Goal: Task Accomplishment & Management: Manage account settings

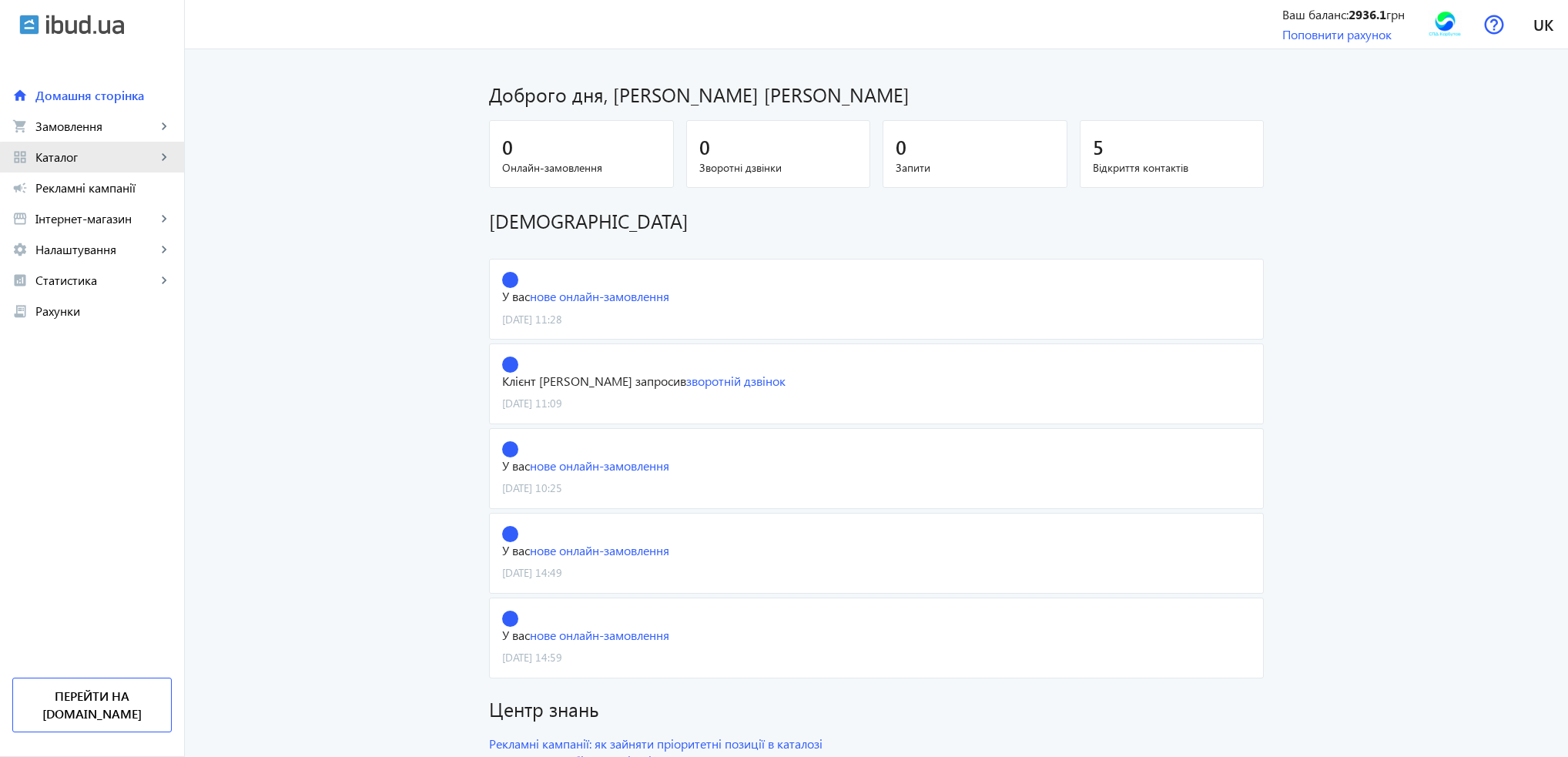
click at [114, 161] on span "Каталог" at bounding box center [96, 157] width 121 height 15
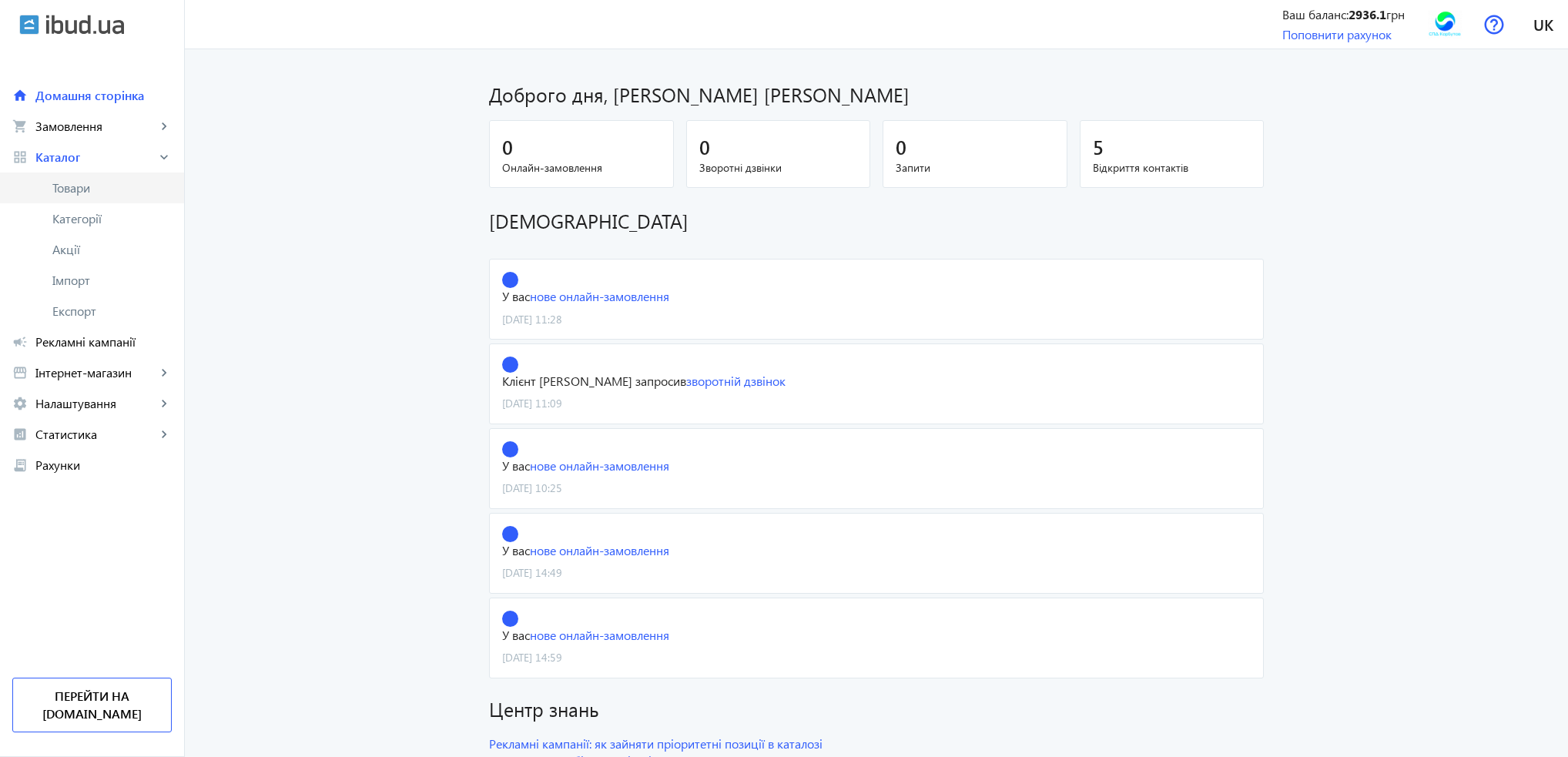
click at [97, 186] on span "Товари" at bounding box center [111, 188] width 119 height 15
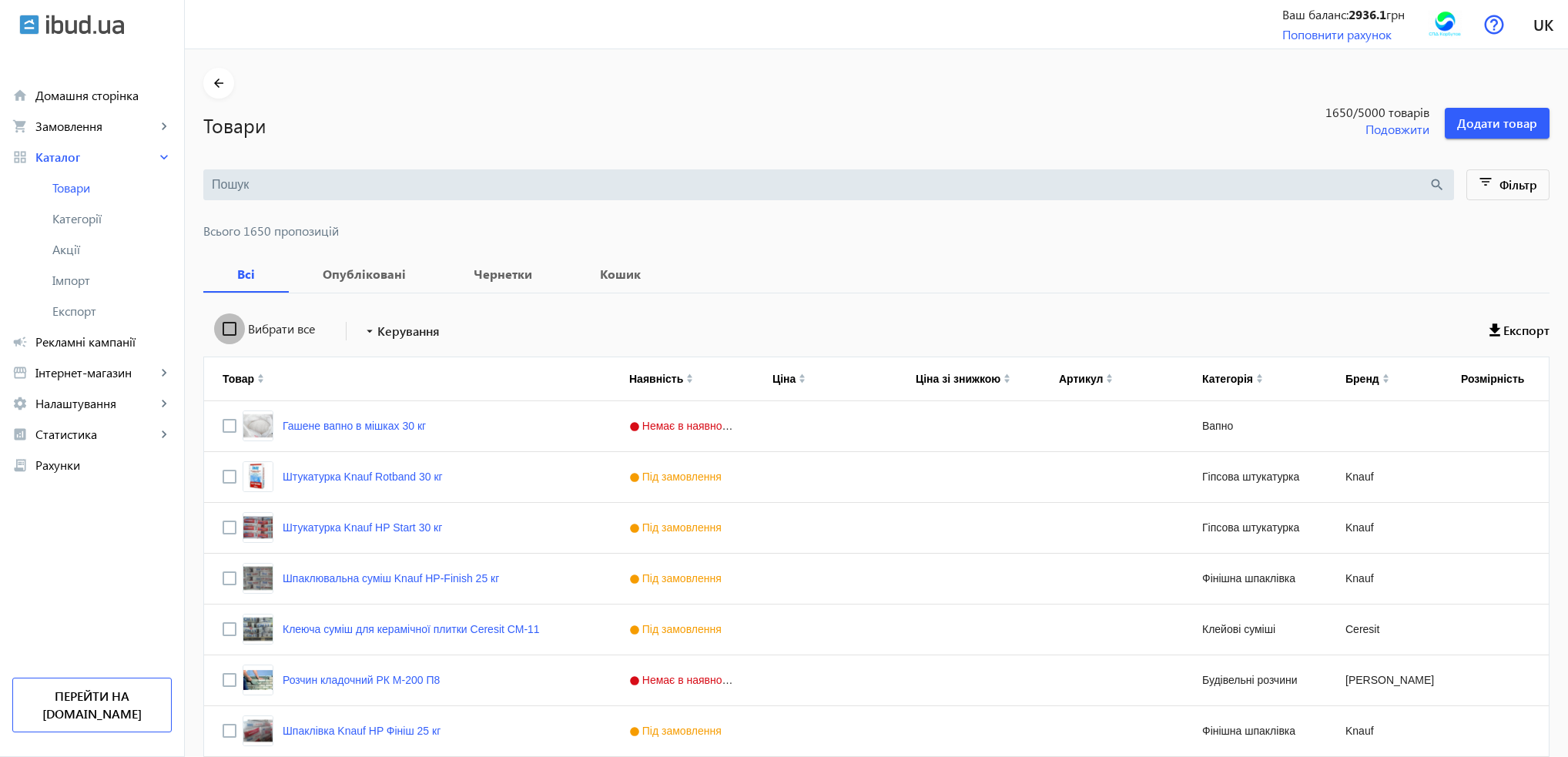
click at [221, 326] on input "Вибрати все" at bounding box center [229, 329] width 31 height 31
checkbox input "true"
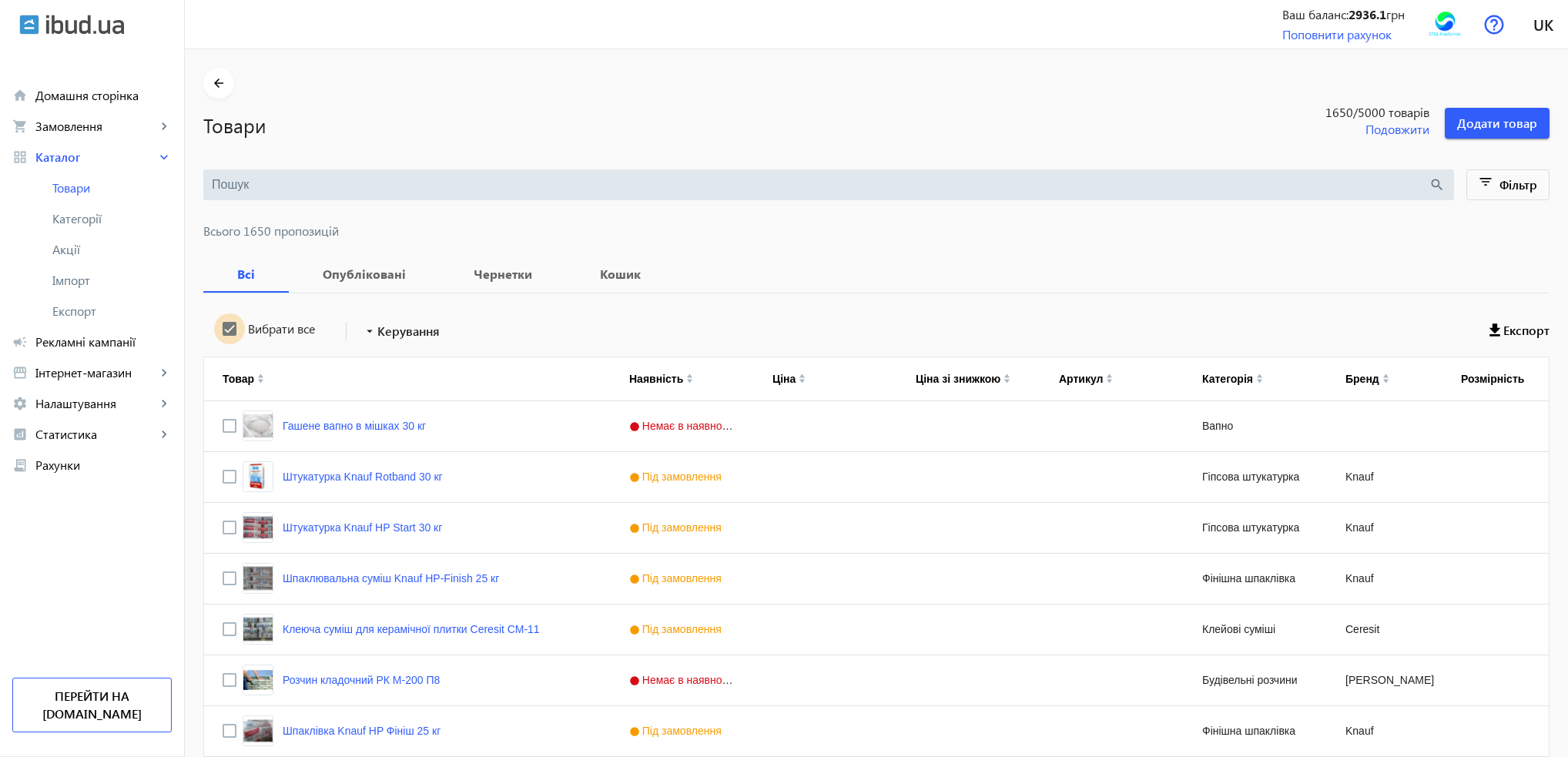
checkbox input "true"
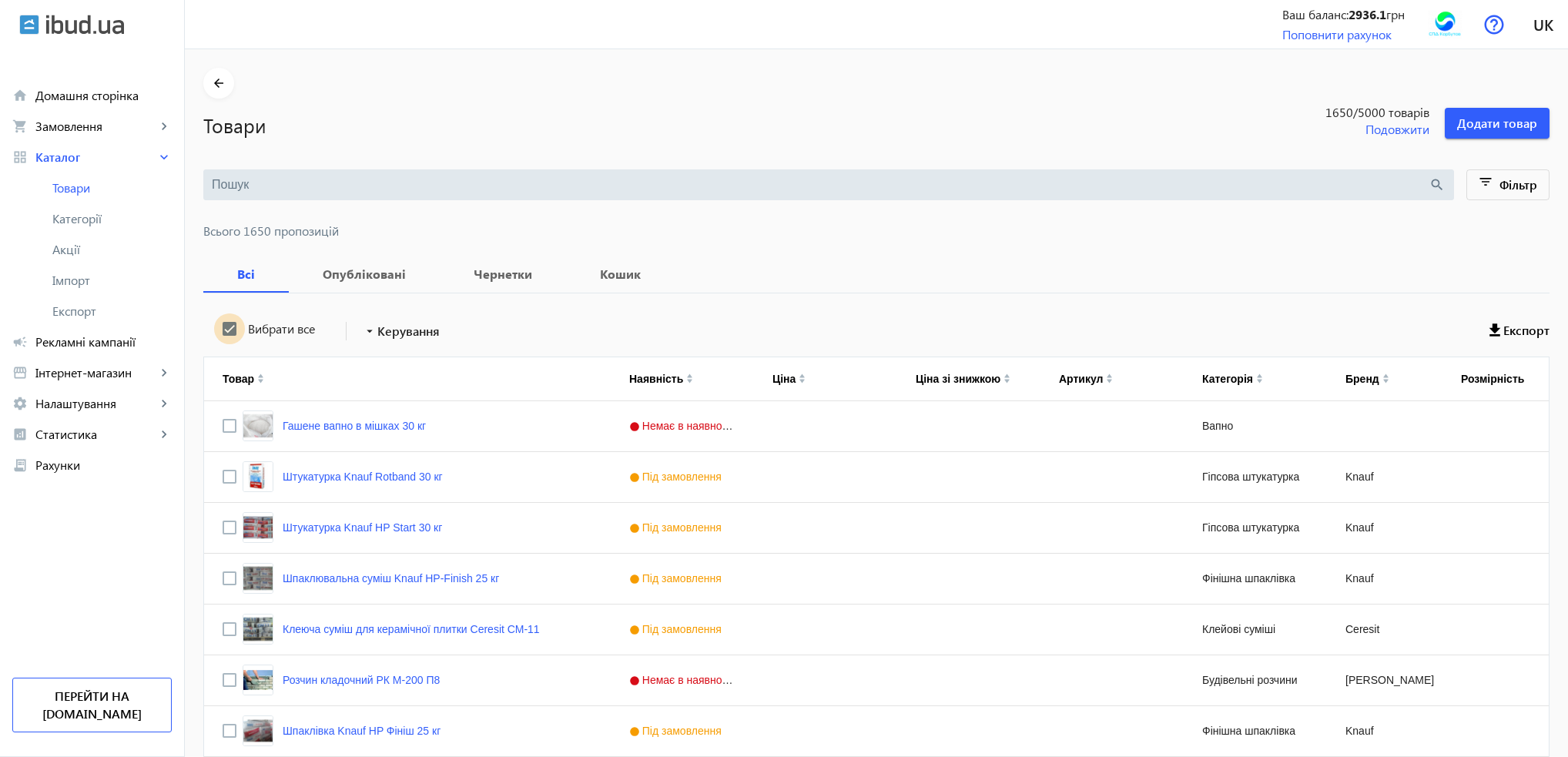
checkbox input "true"
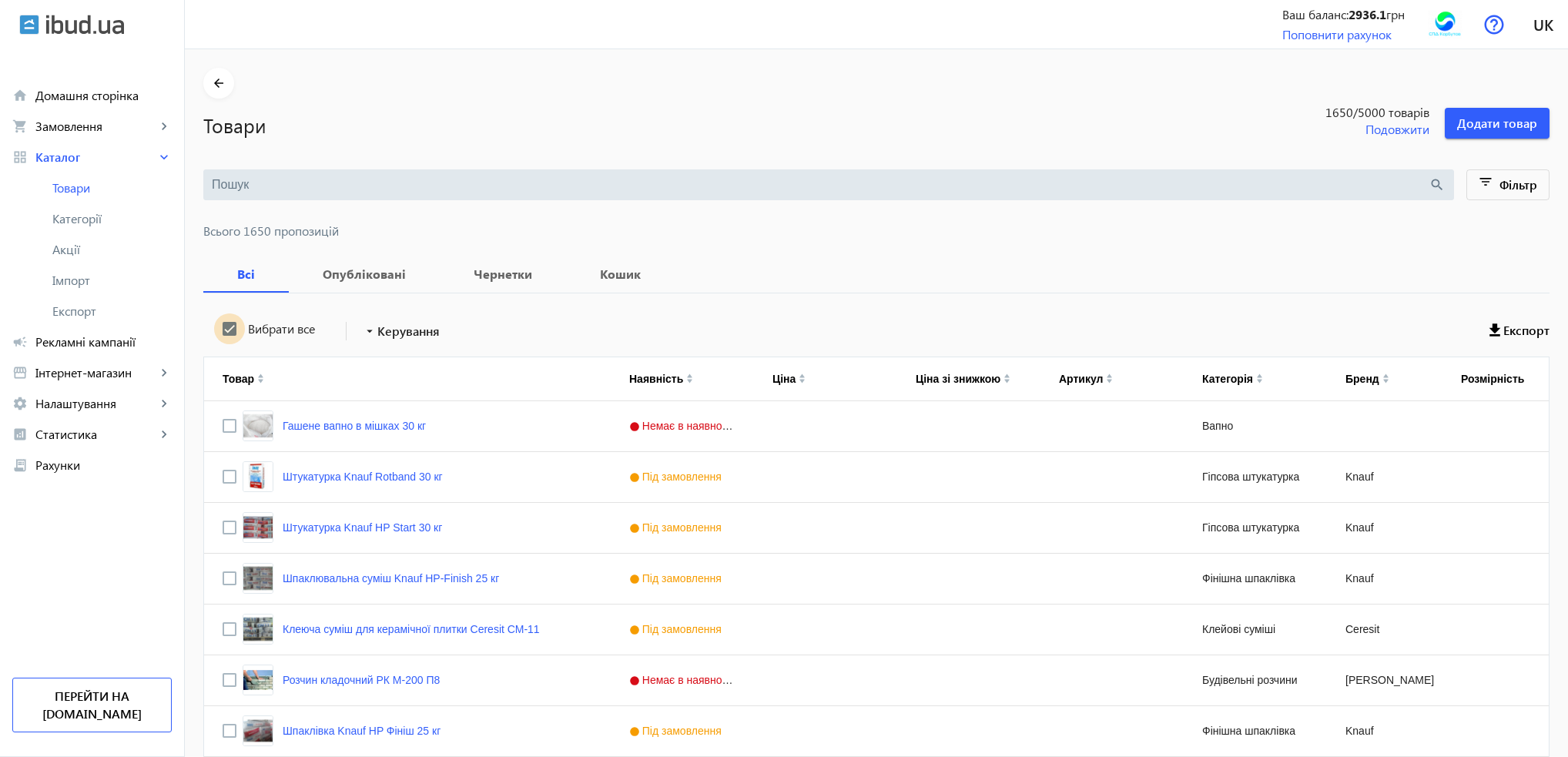
checkbox input "true"
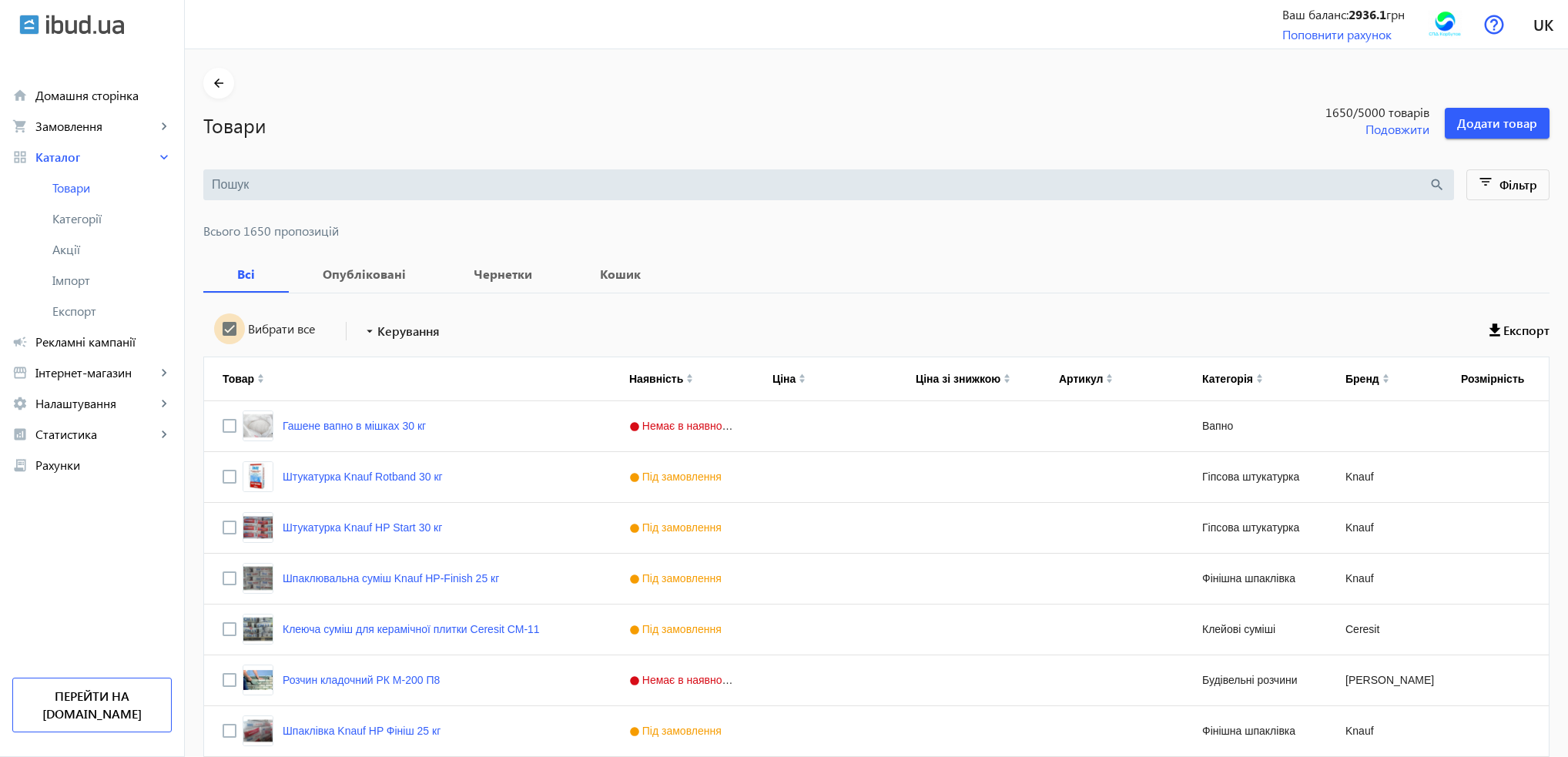
checkbox input "true"
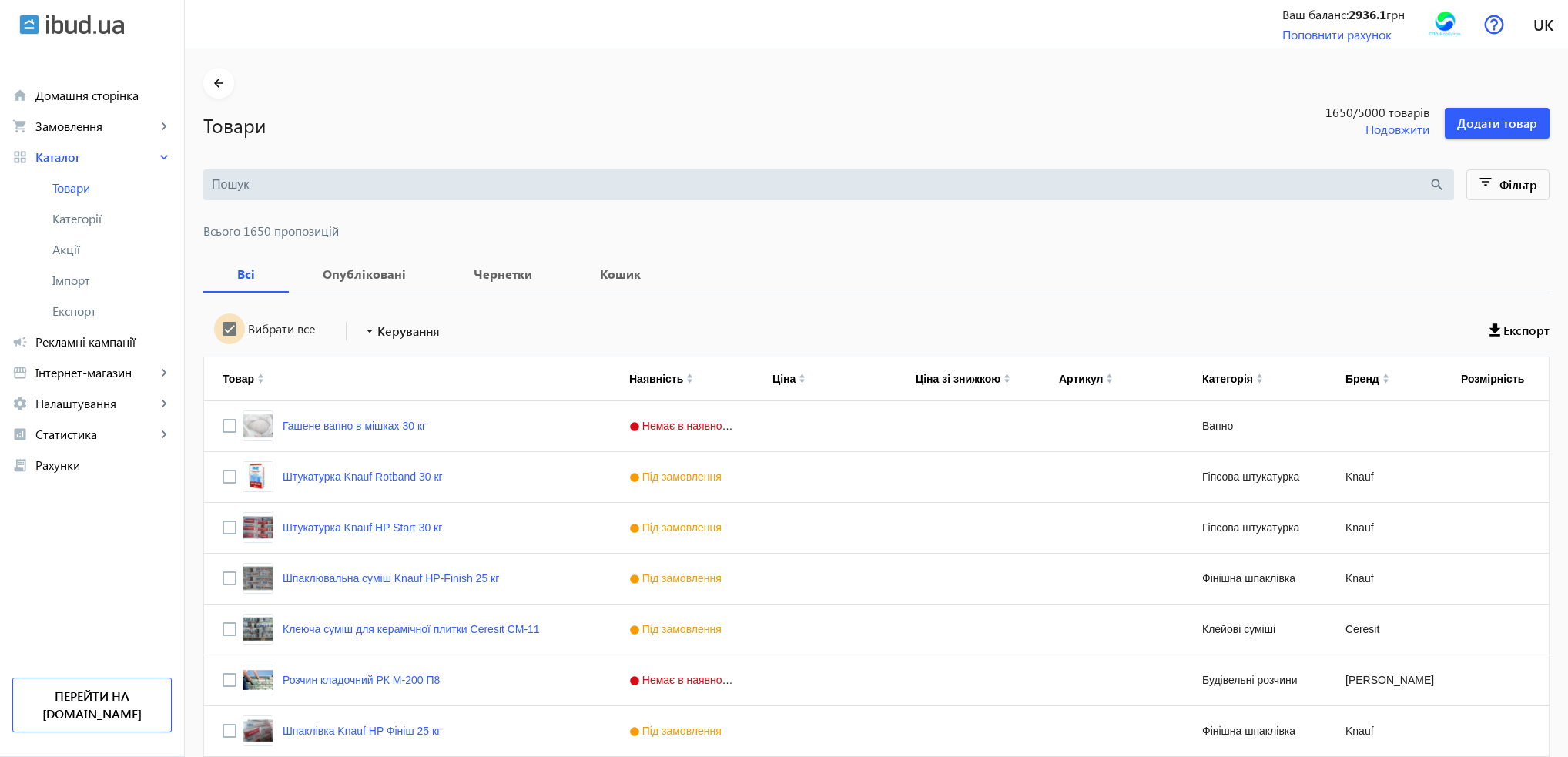
checkbox input "true"
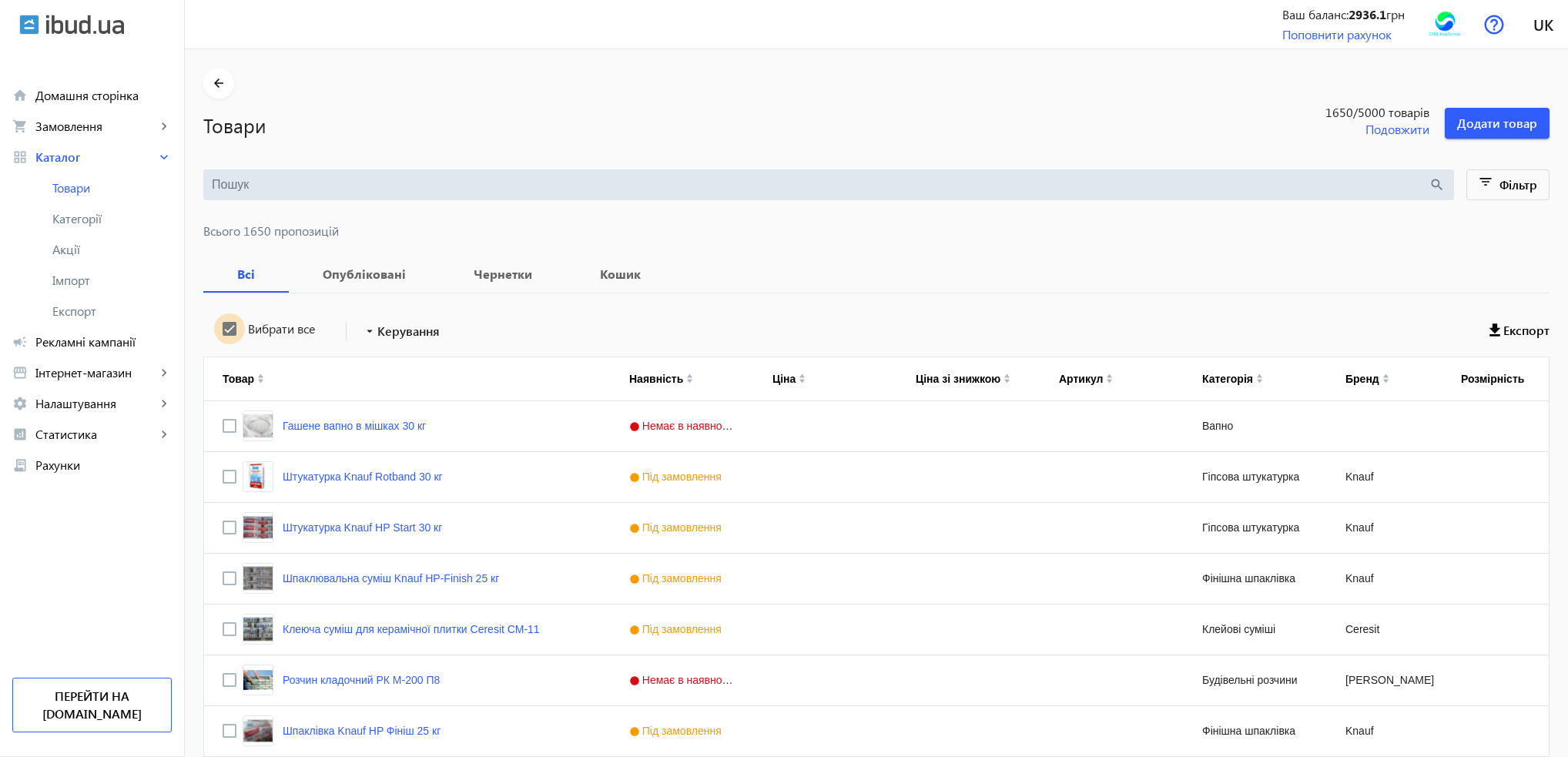
checkbox input "true"
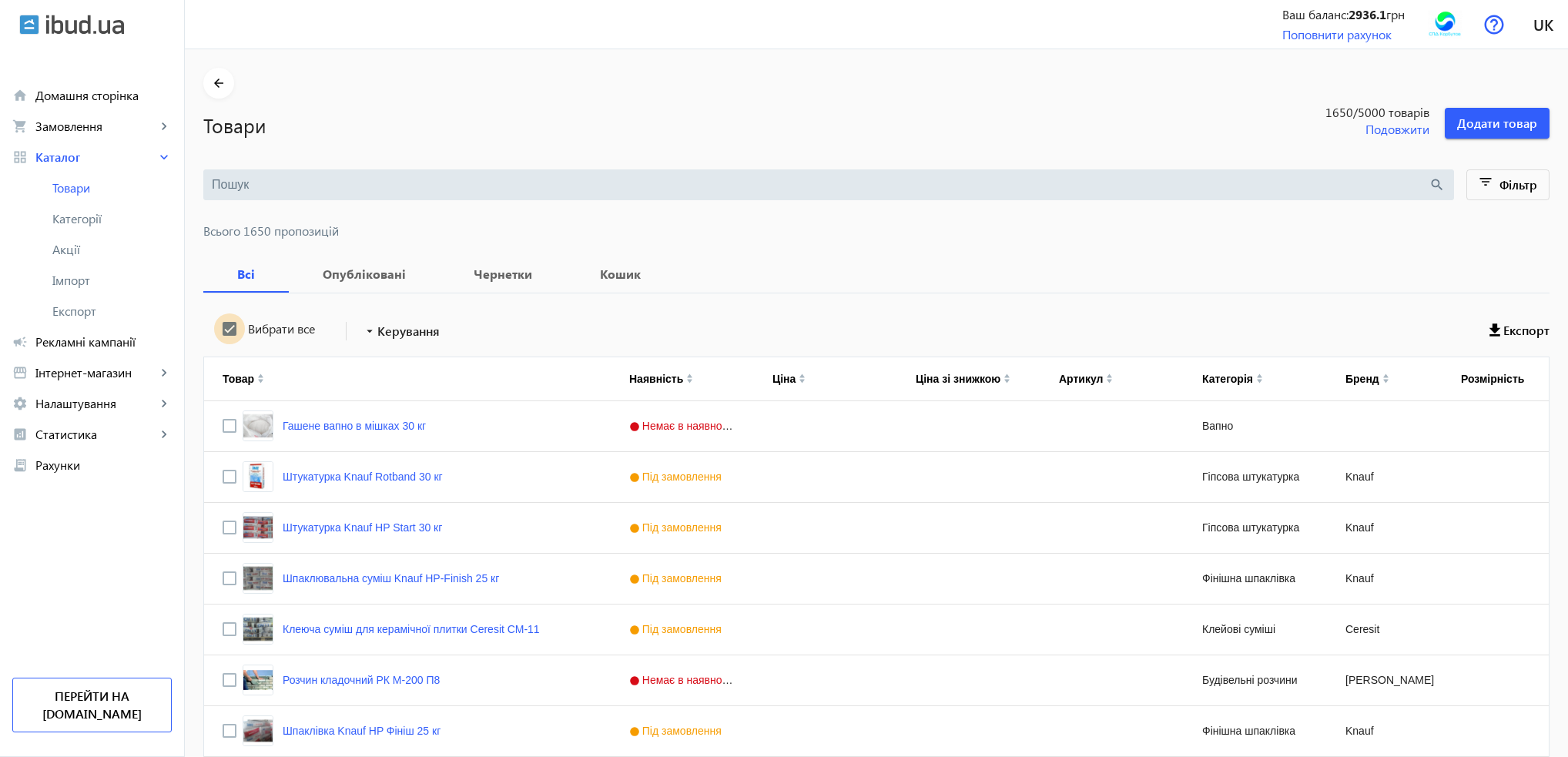
checkbox input "true"
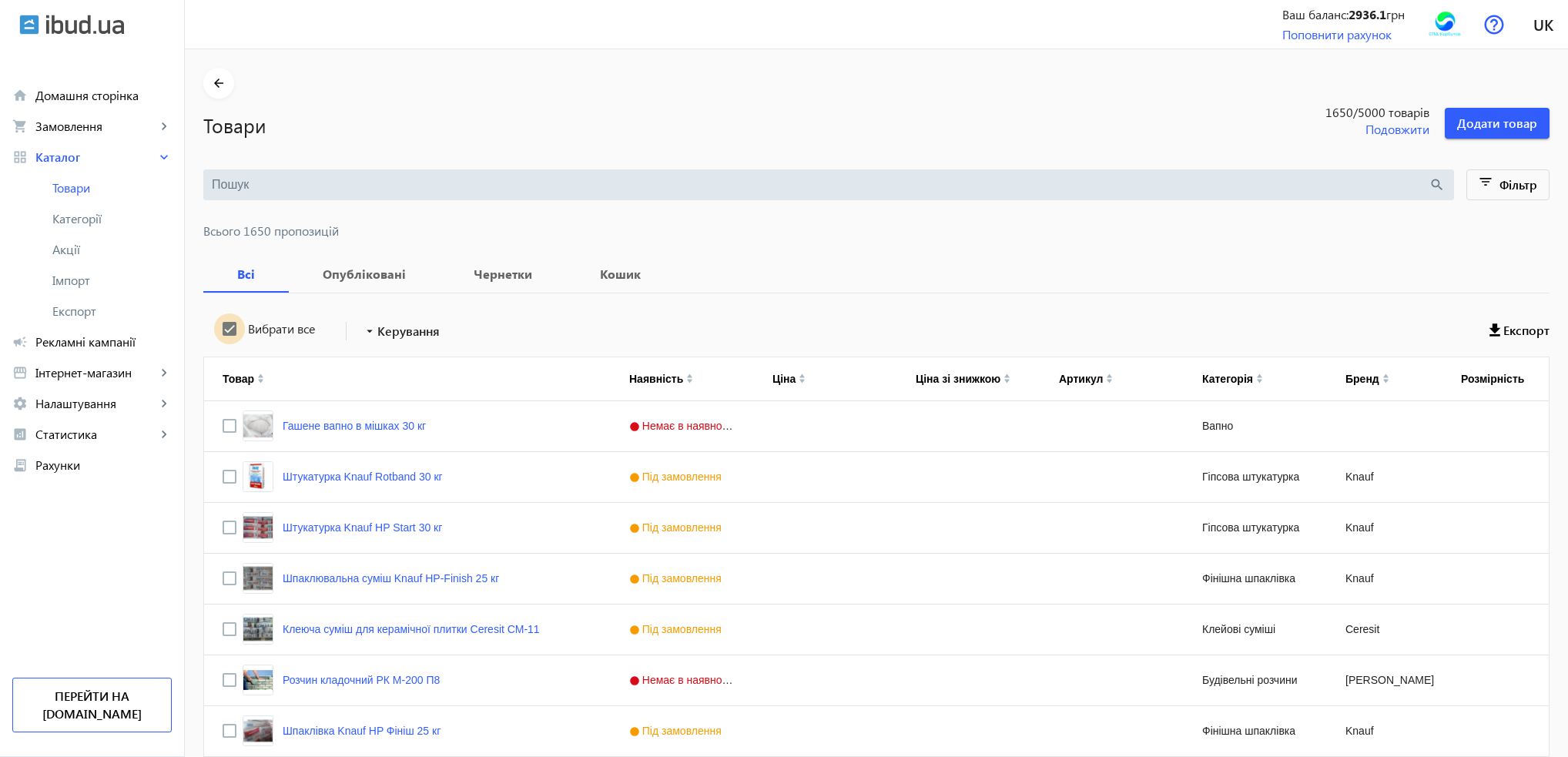
checkbox input "true"
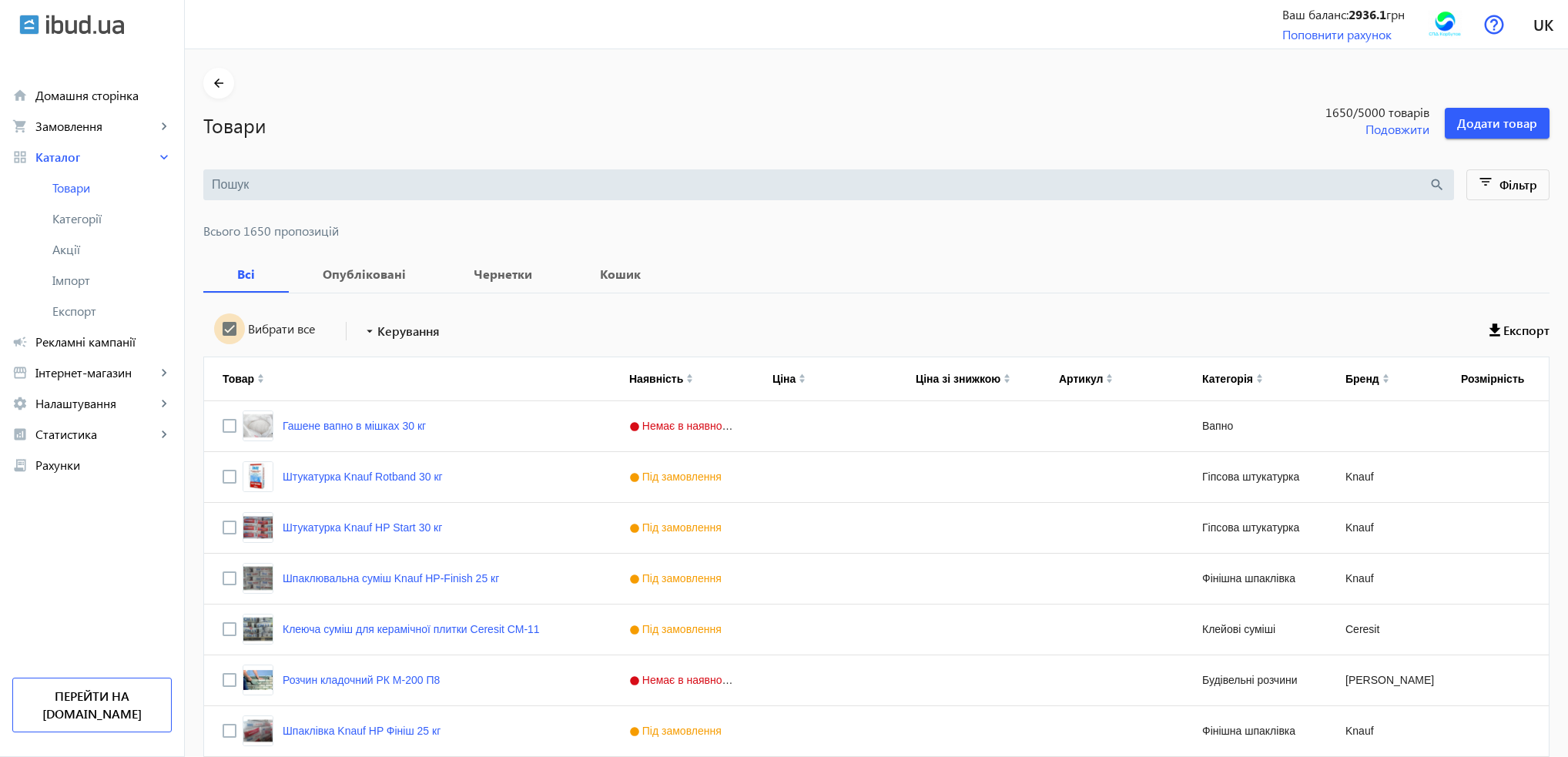
checkbox input "true"
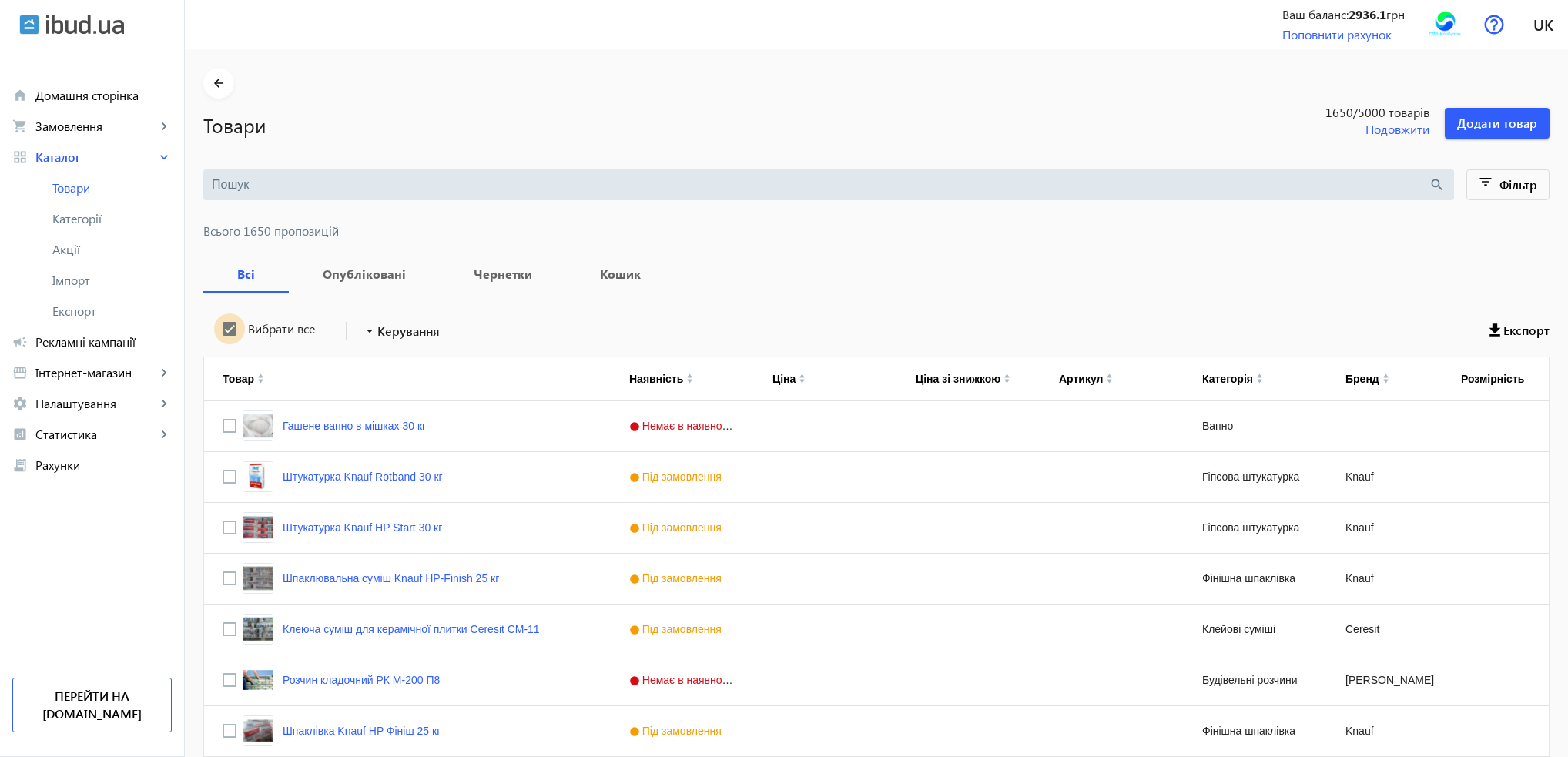
checkbox input "true"
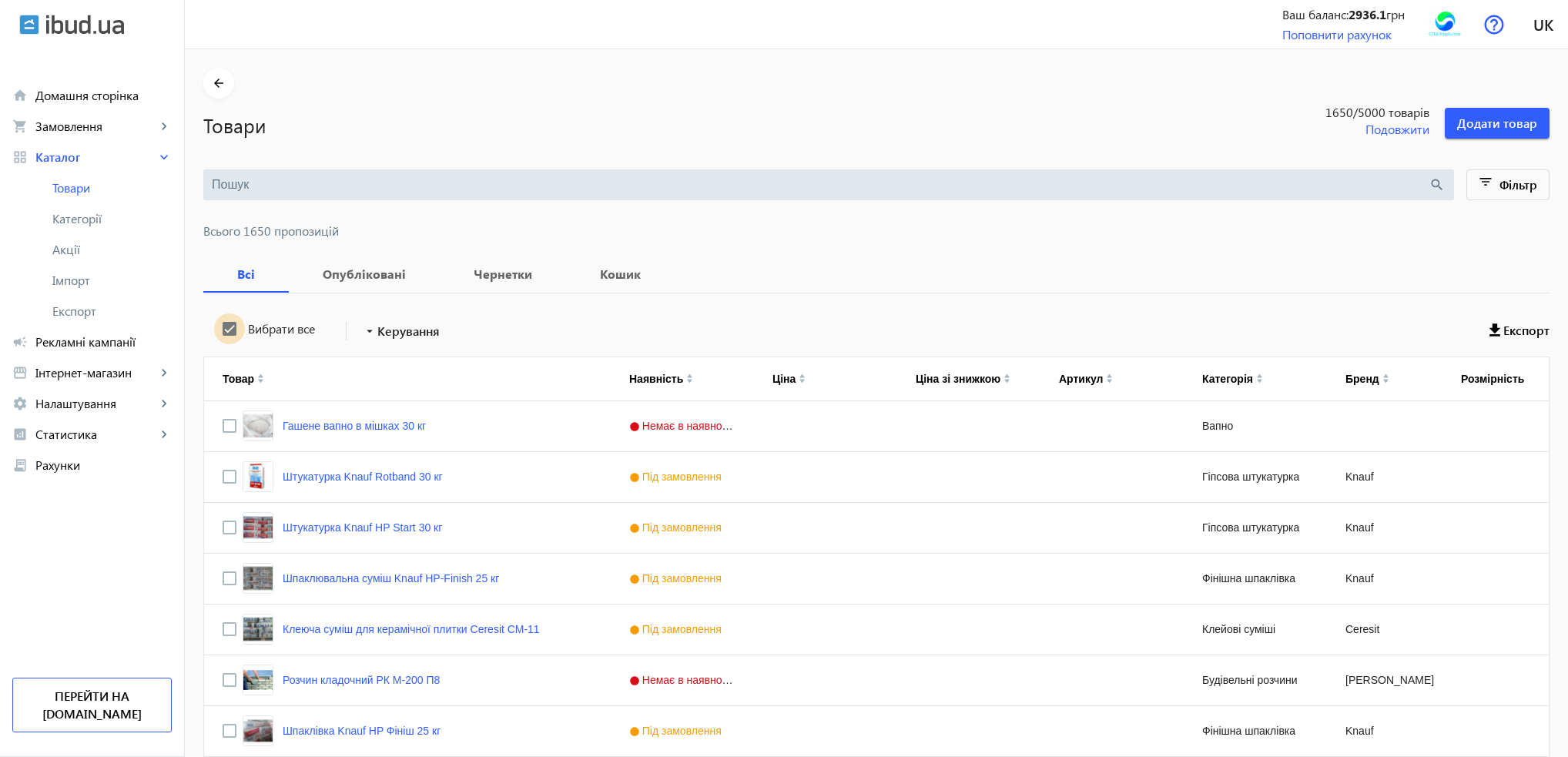
checkbox input "true"
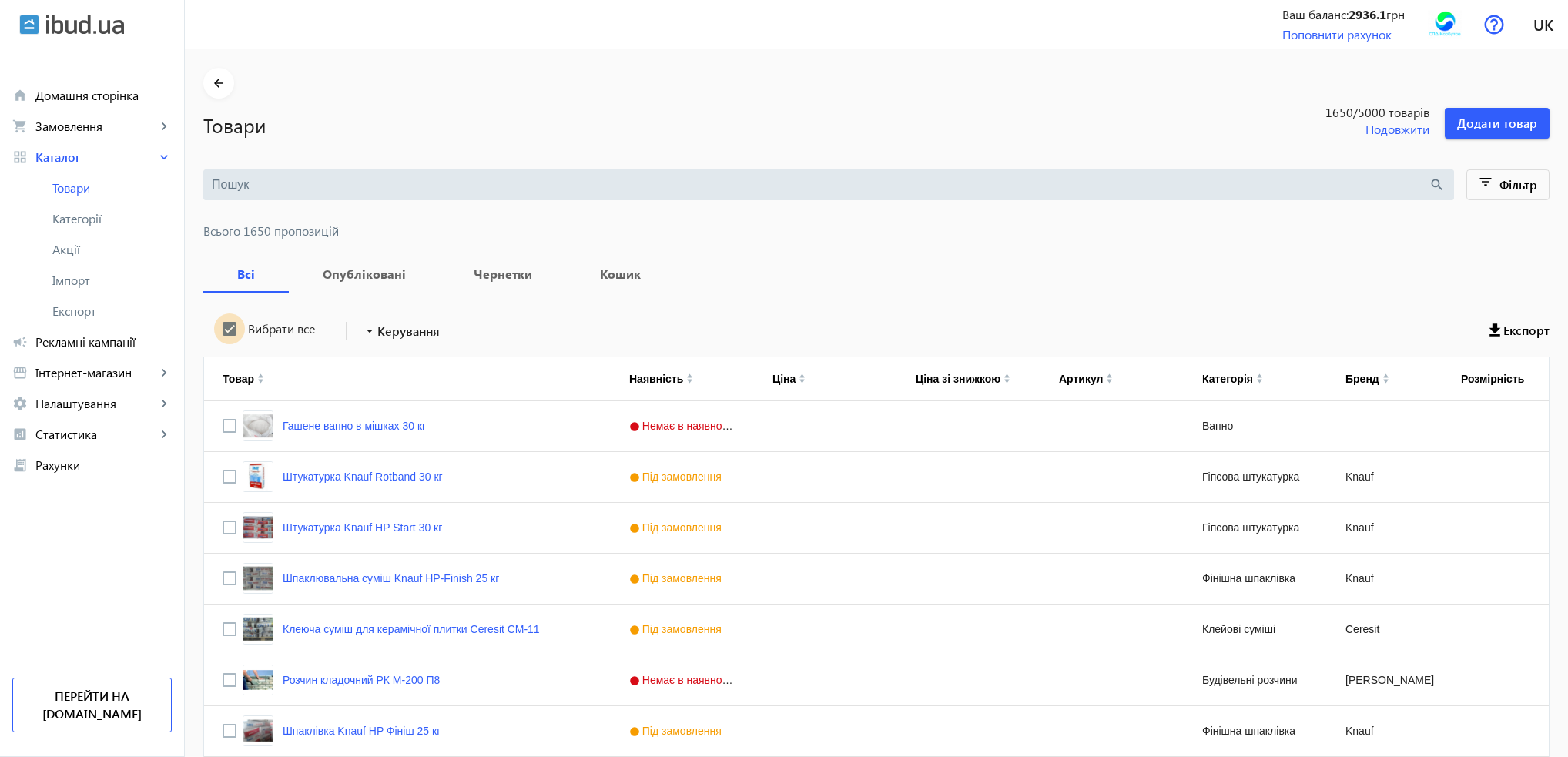
checkbox input "true"
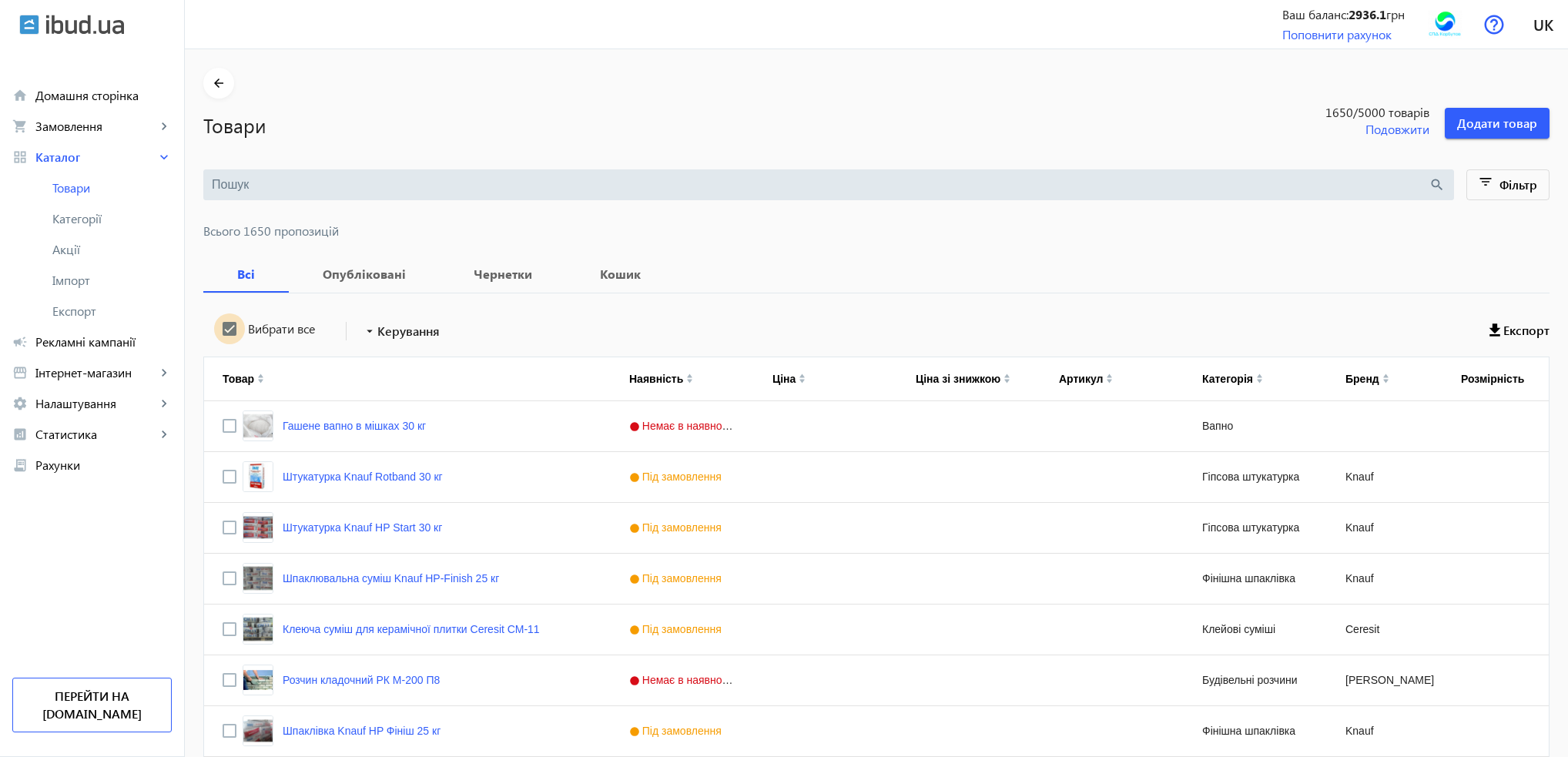
checkbox input "true"
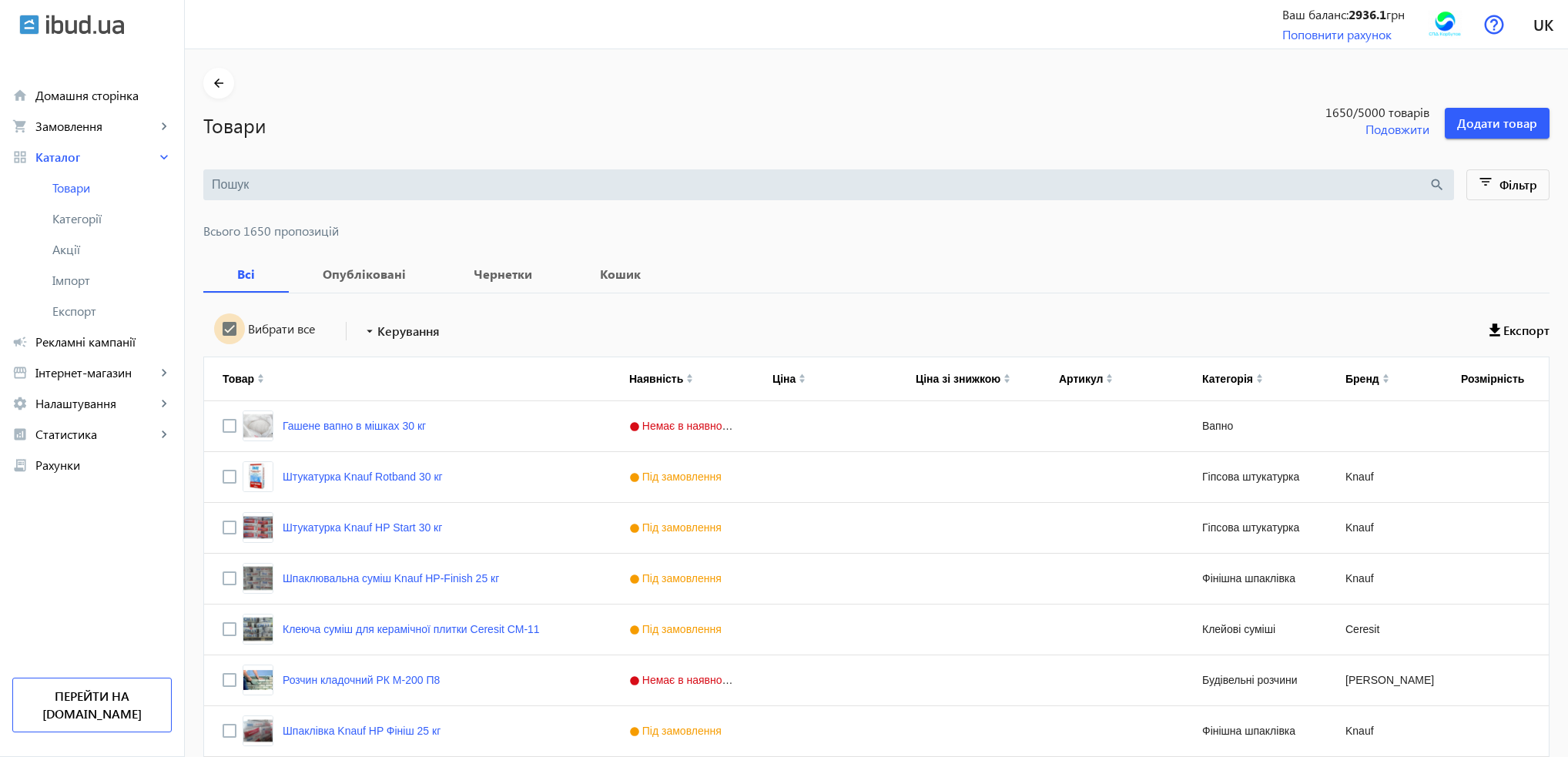
checkbox input "true"
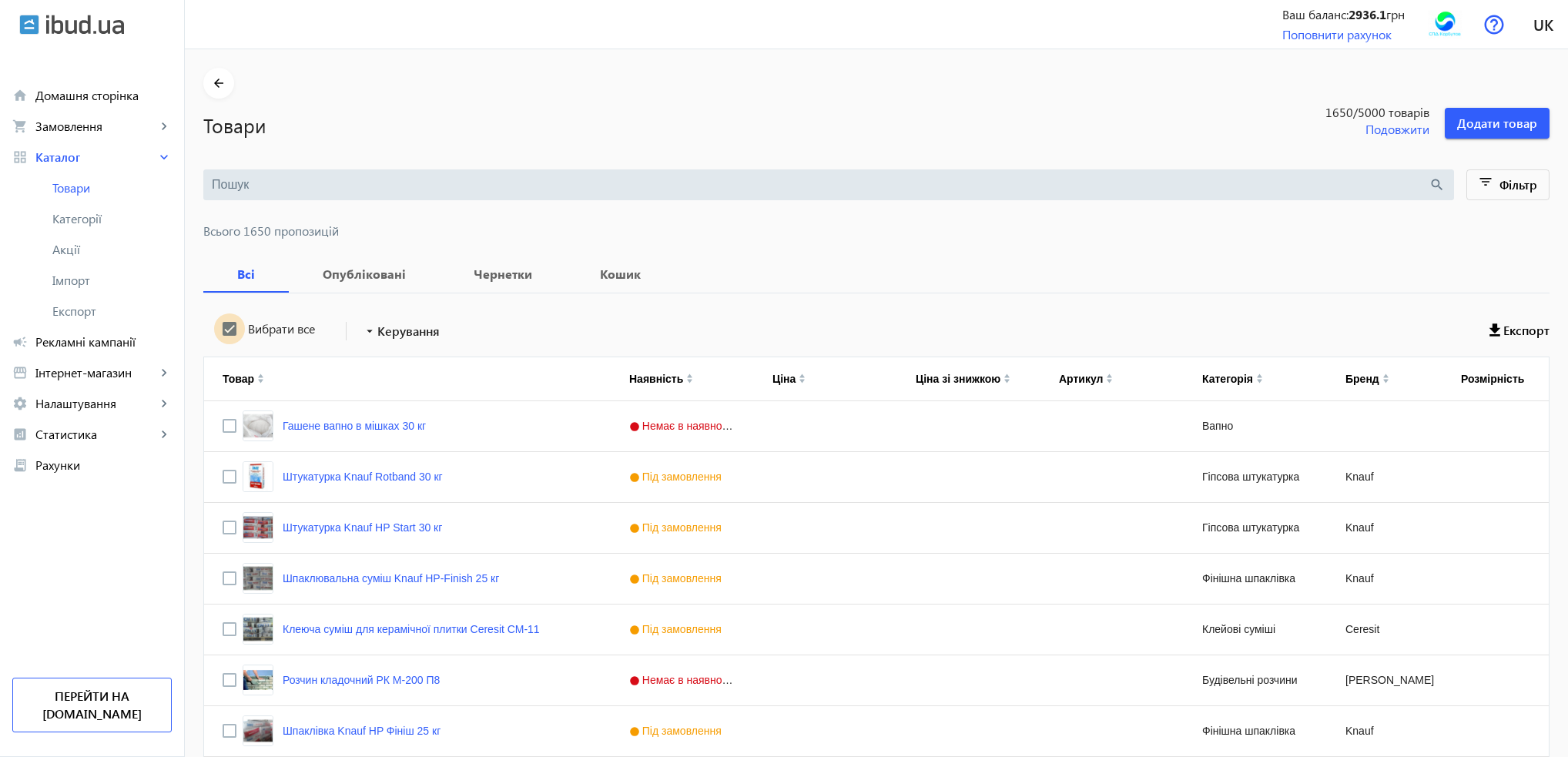
checkbox input "true"
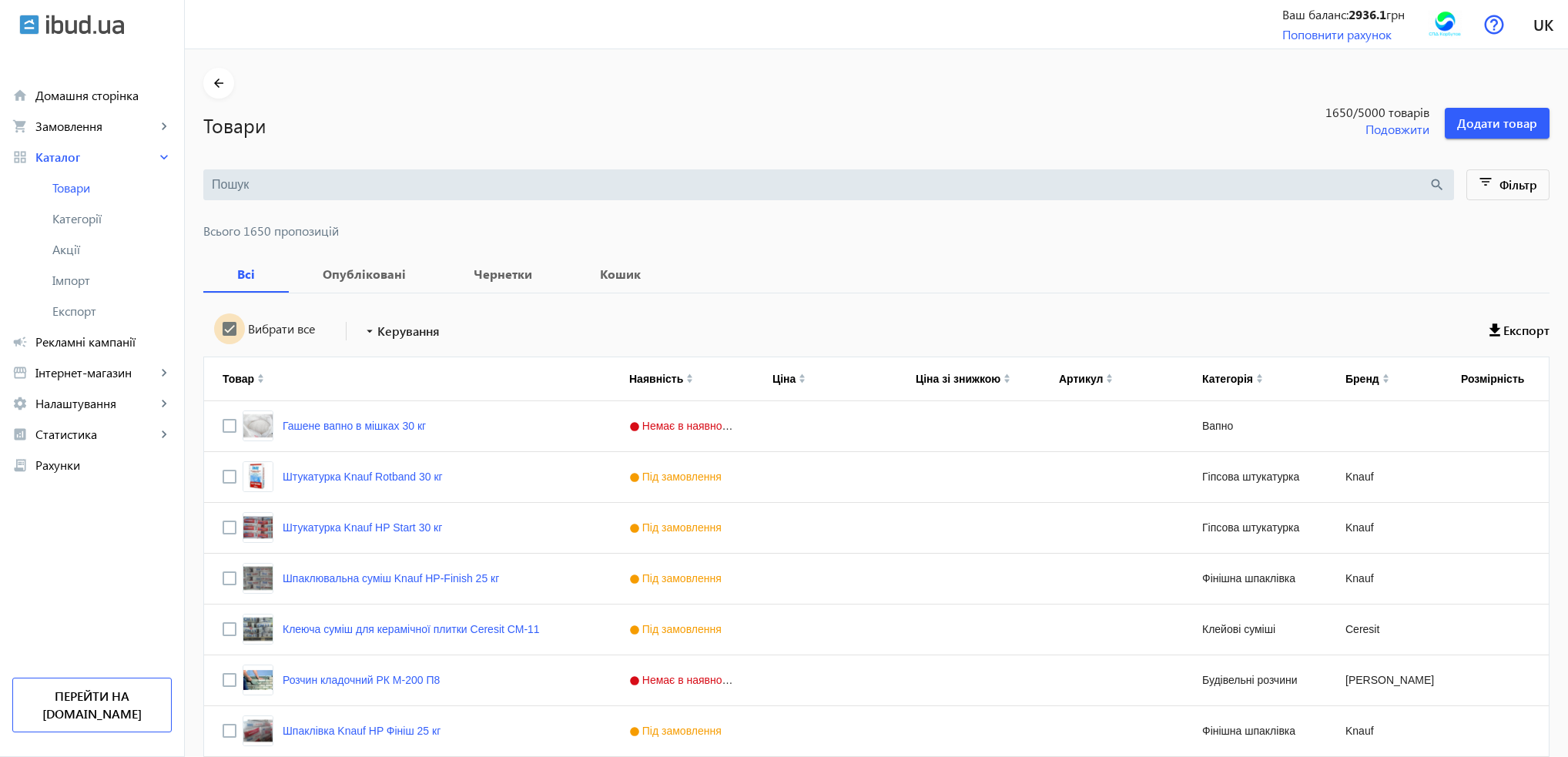
checkbox input "true"
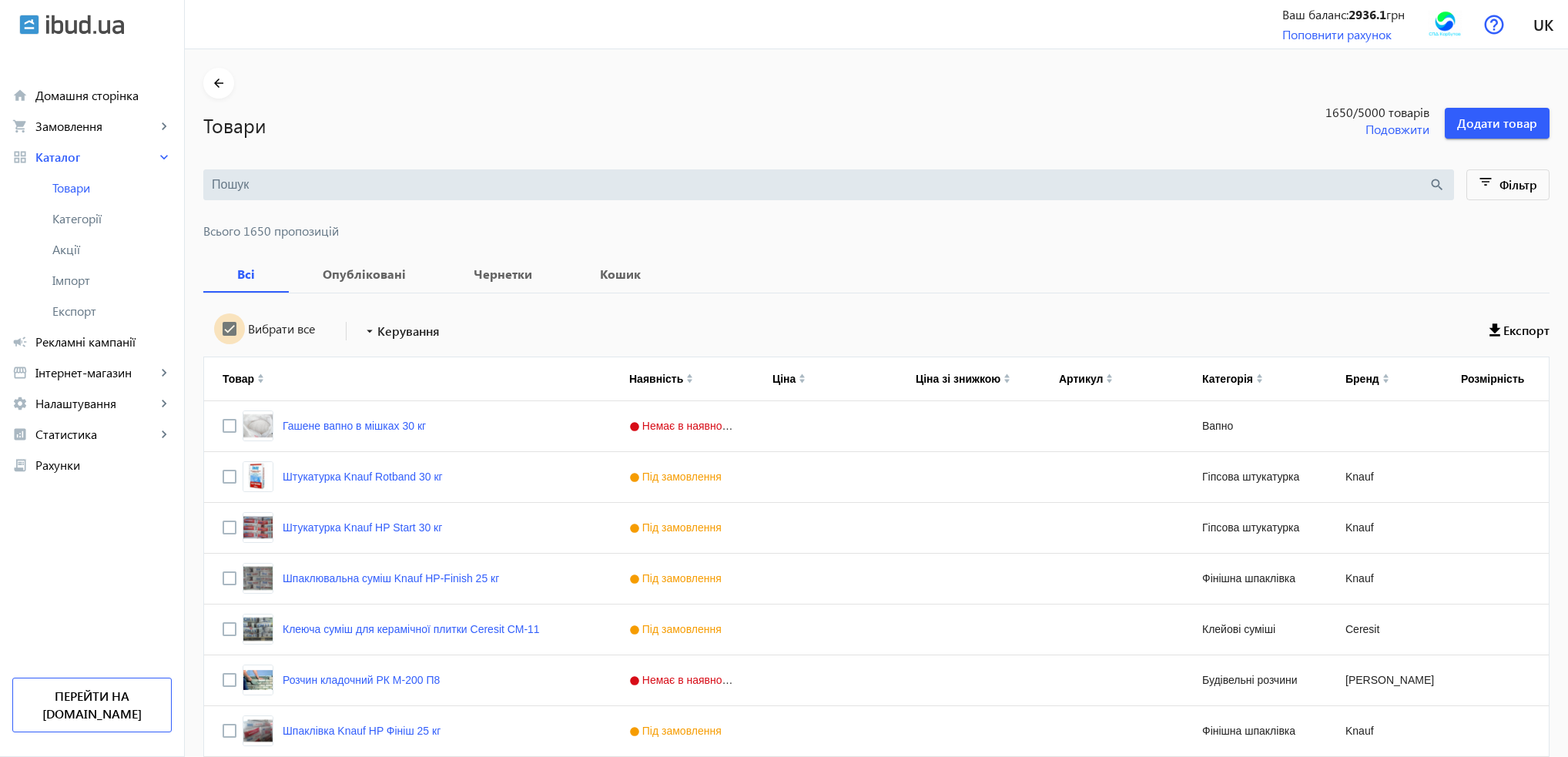
checkbox input "true"
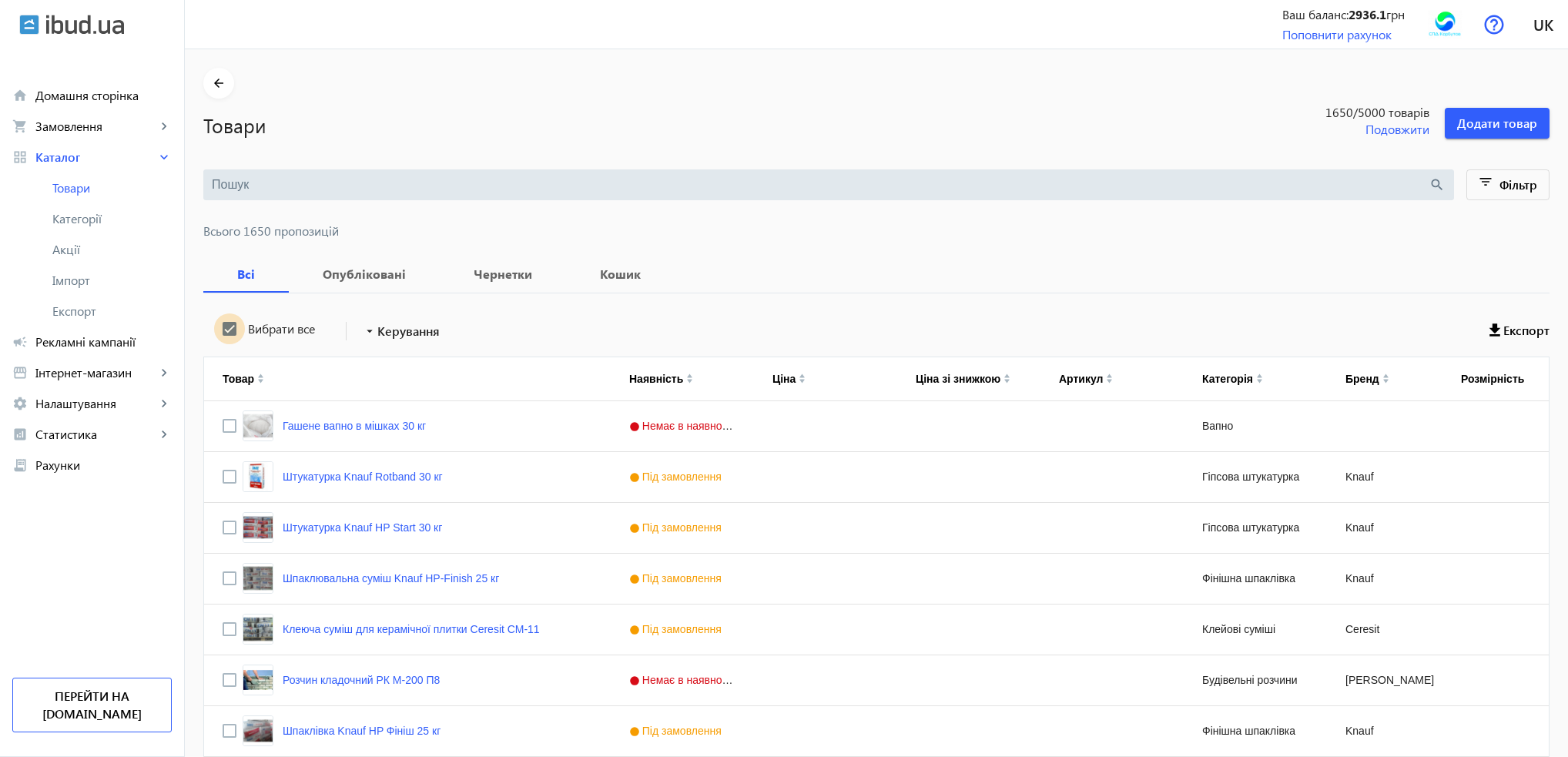
checkbox input "true"
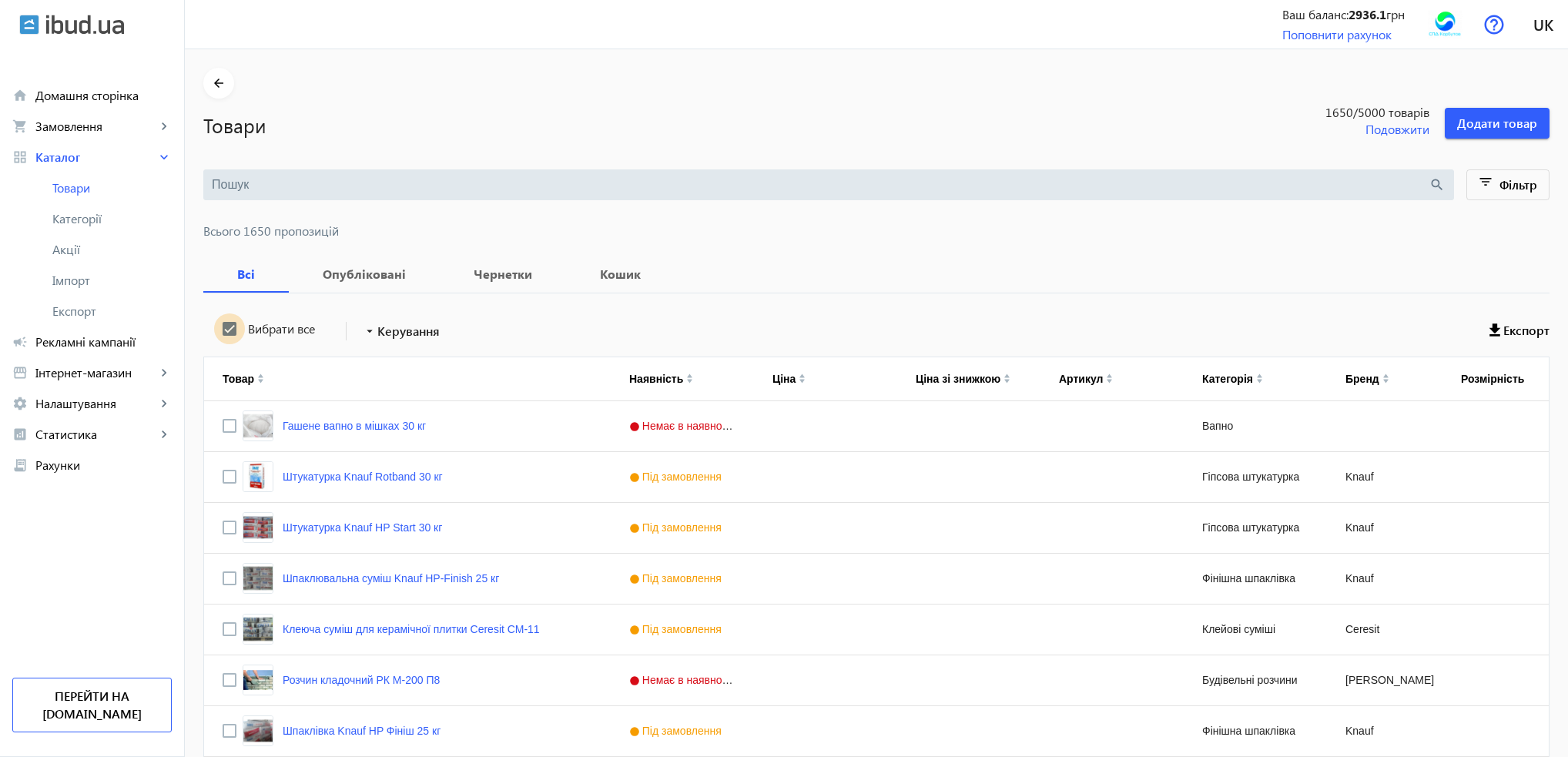
checkbox input "true"
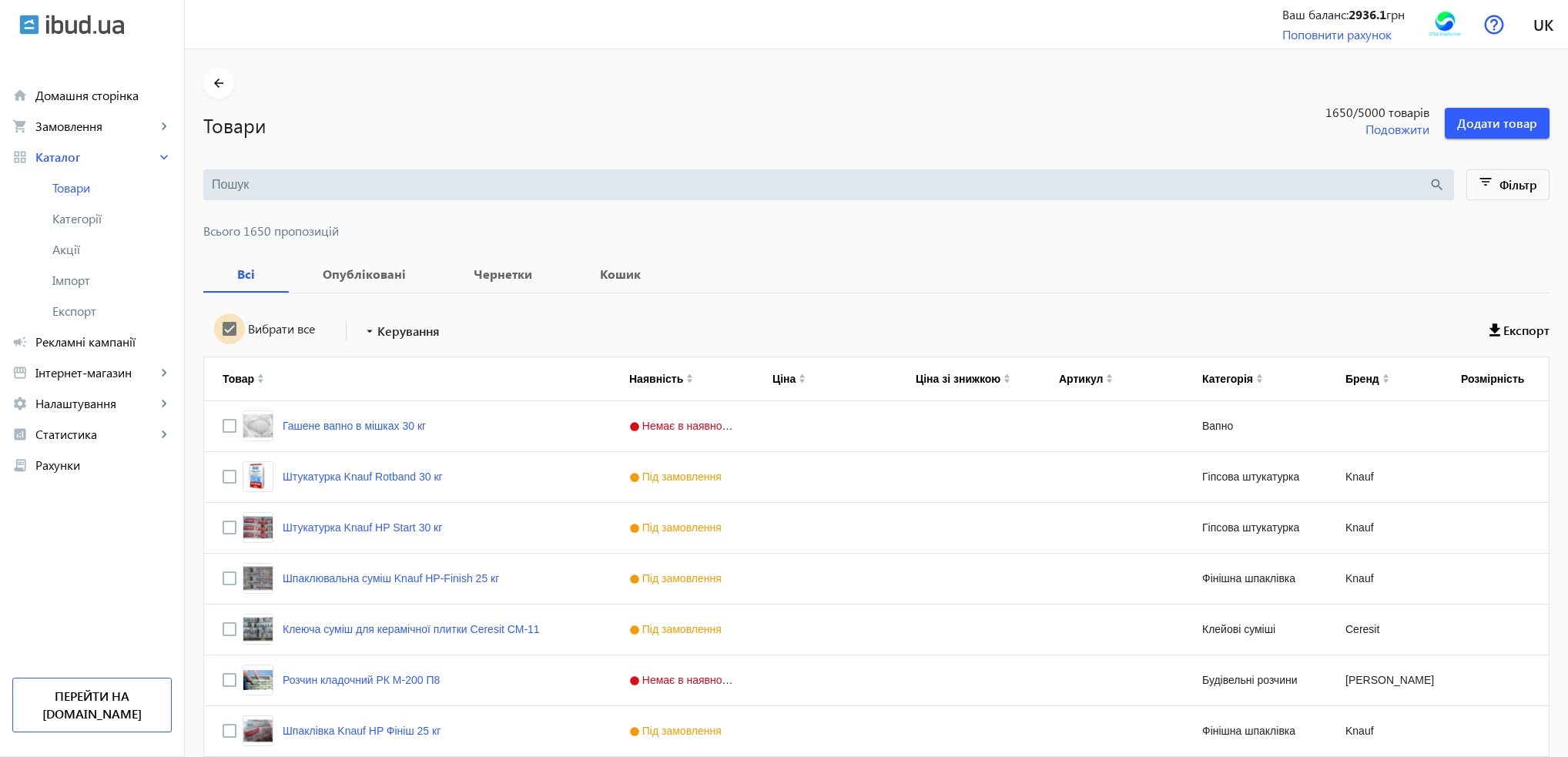
checkbox input "true"
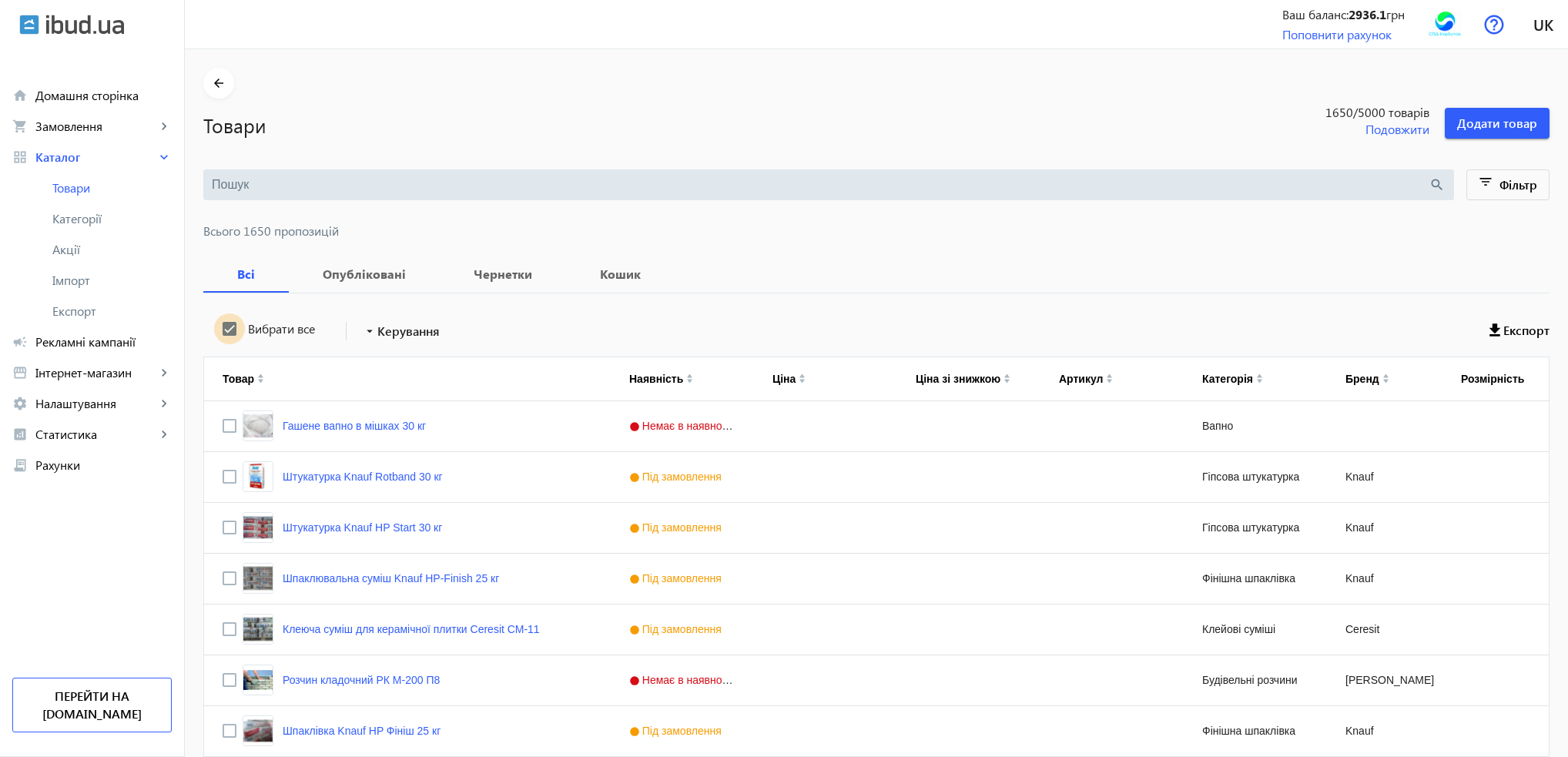
checkbox input "true"
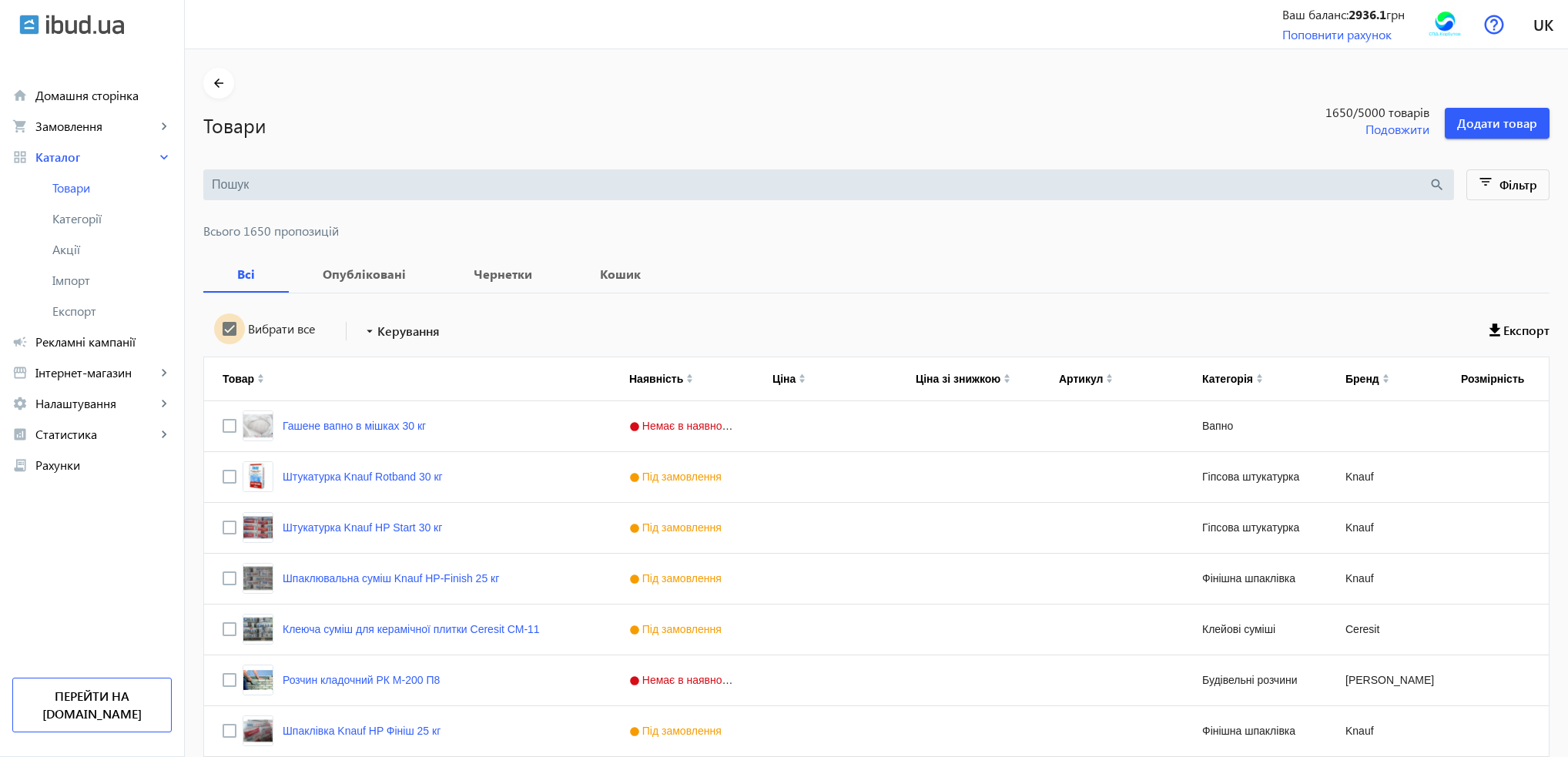
checkbox input "true"
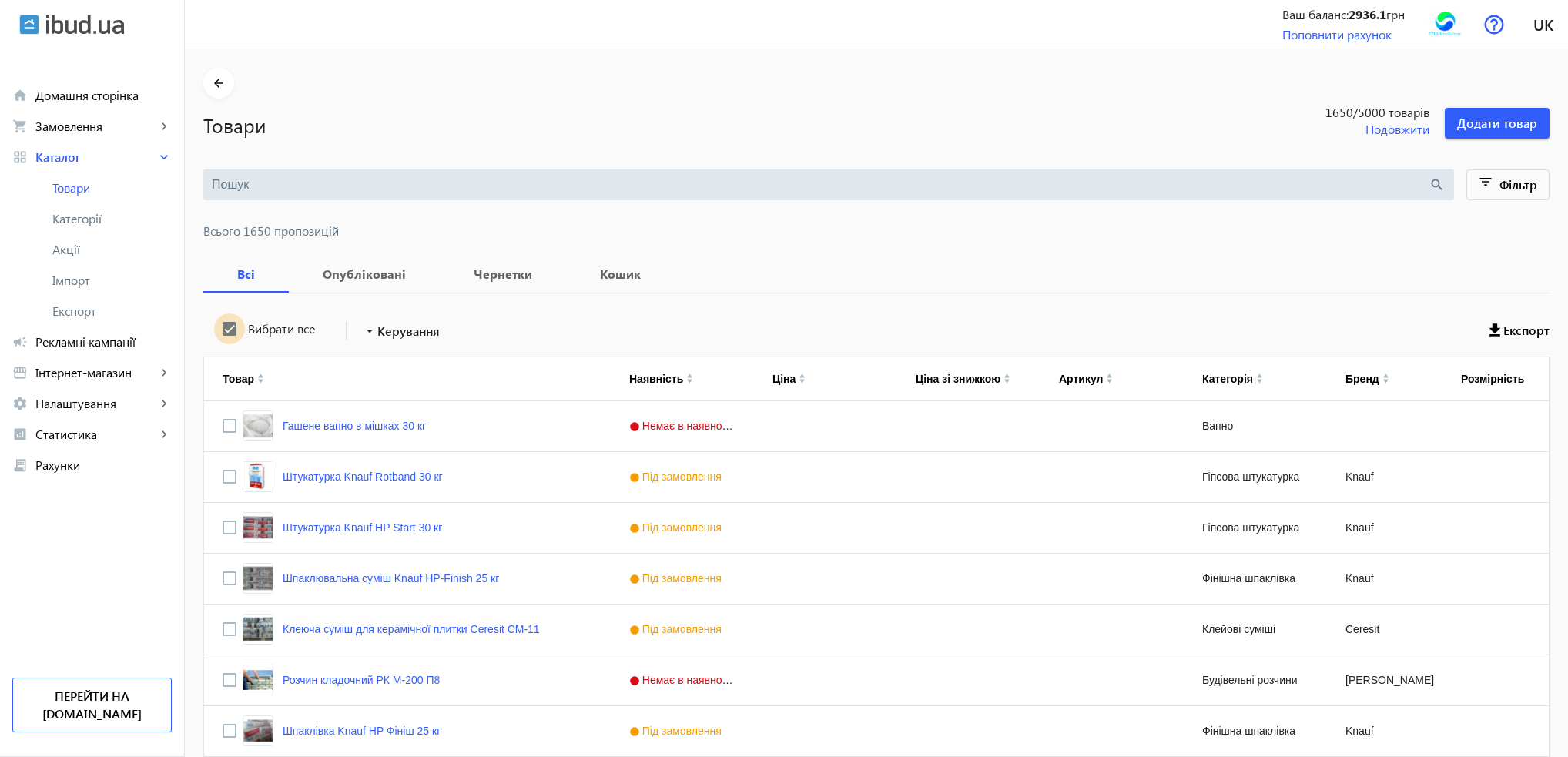
checkbox input "true"
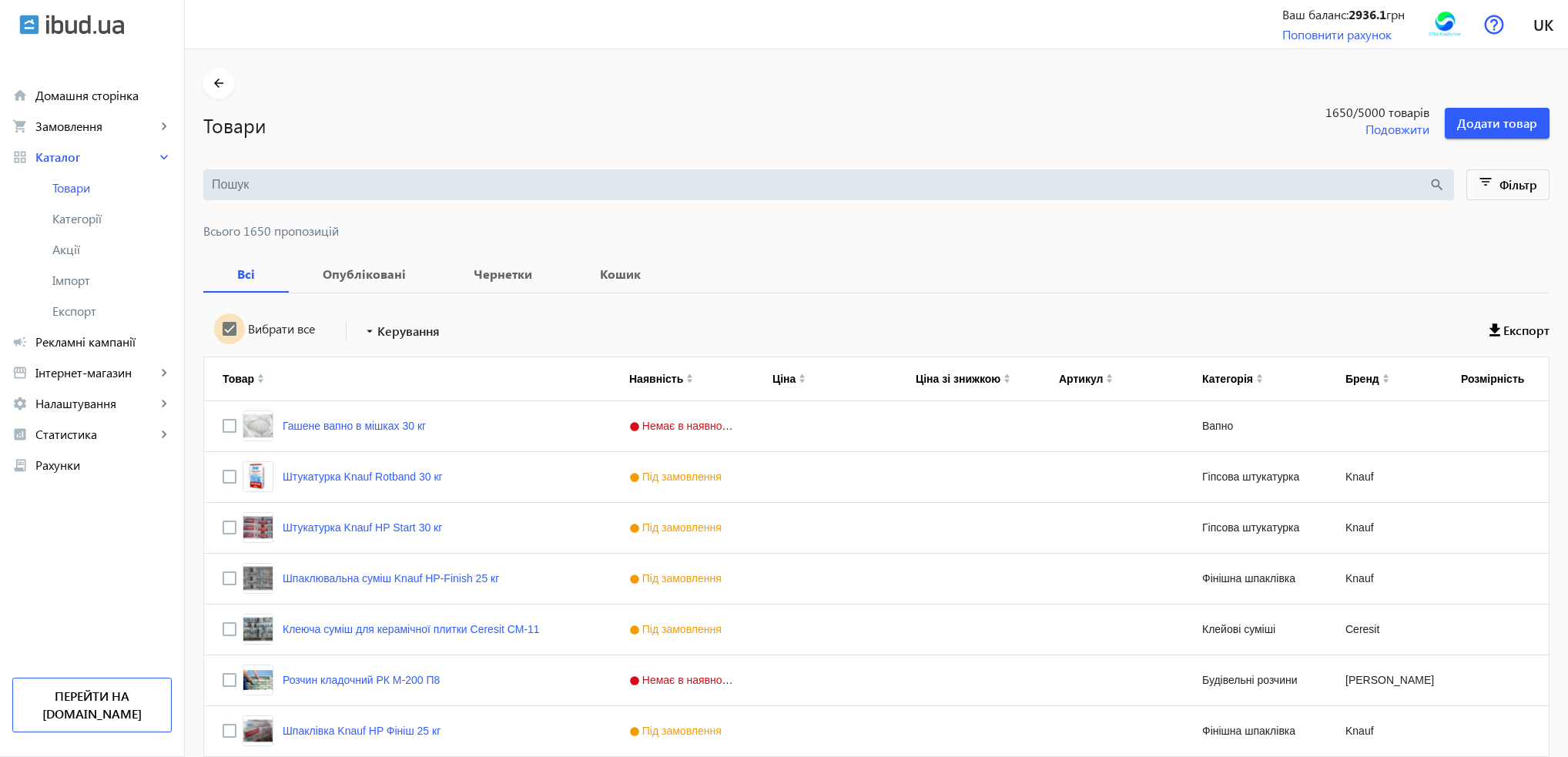
checkbox input "true"
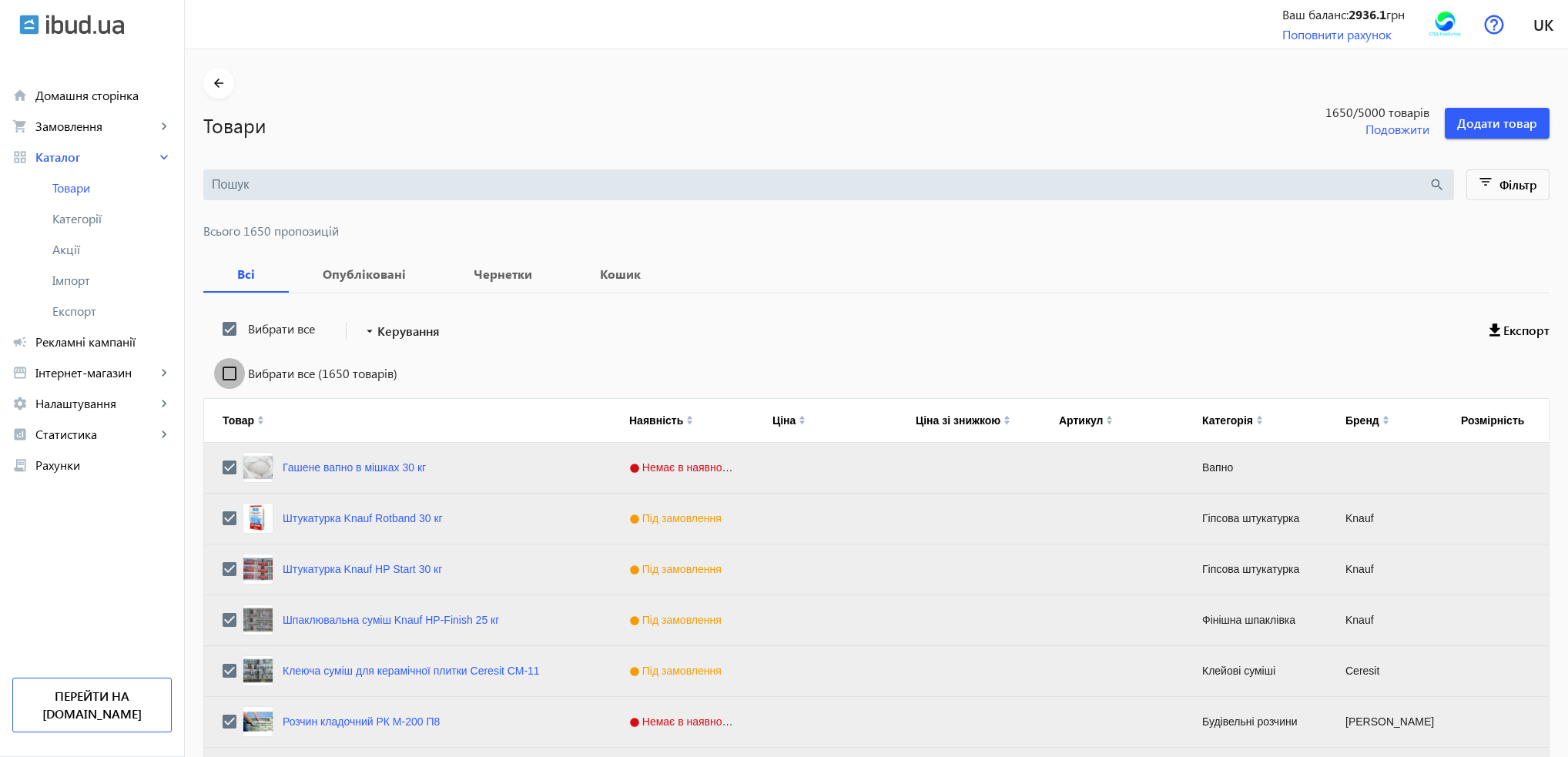
click at [222, 372] on input "Вибрати все (1650 товарів)" at bounding box center [229, 374] width 31 height 31
checkbox input "true"
click at [401, 332] on span "Керування" at bounding box center [408, 331] width 62 height 18
click at [408, 348] on span "Підняти вгору" at bounding box center [454, 341] width 186 height 13
